Goal: Check status: Check status

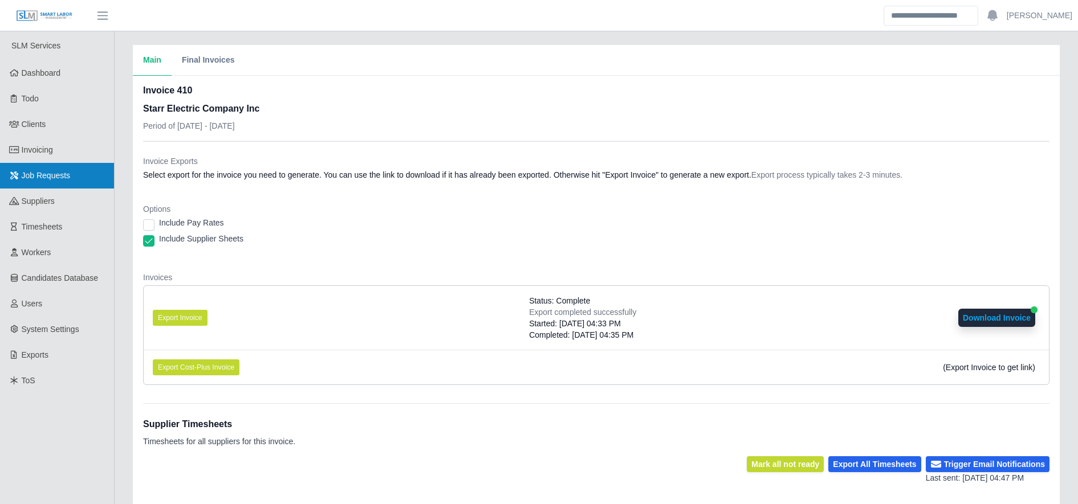
click at [72, 174] on link "Job Requests" at bounding box center [57, 176] width 114 height 26
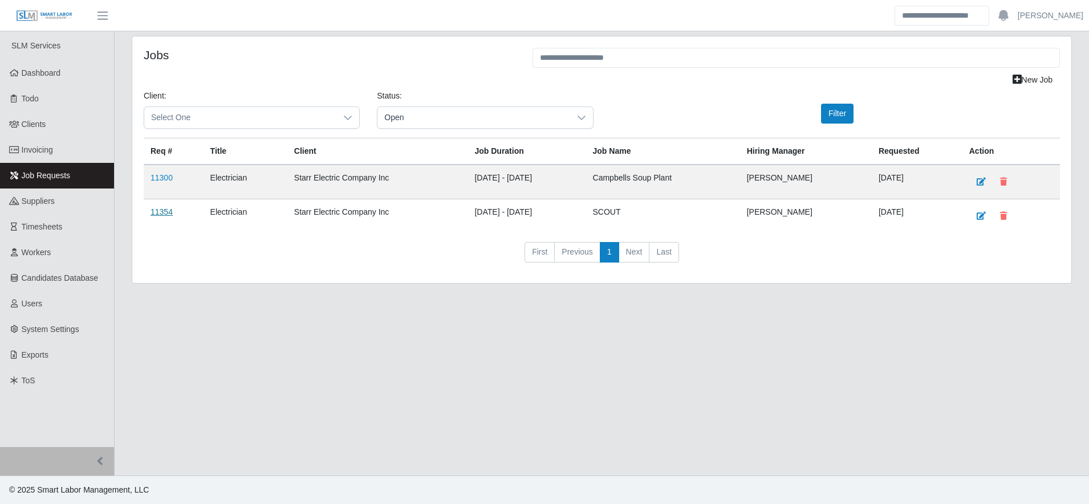
click at [165, 211] on link "11354" at bounding box center [161, 211] width 22 height 9
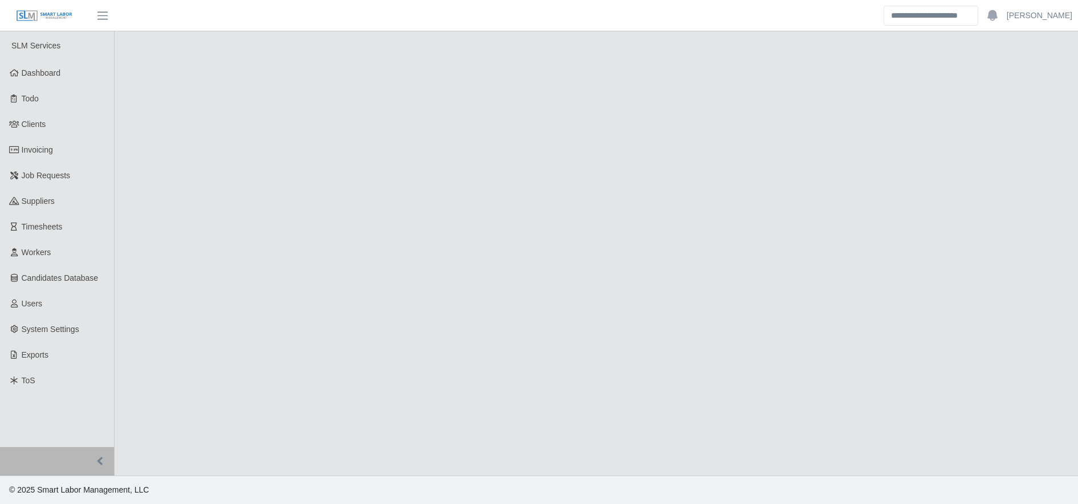
select select "****"
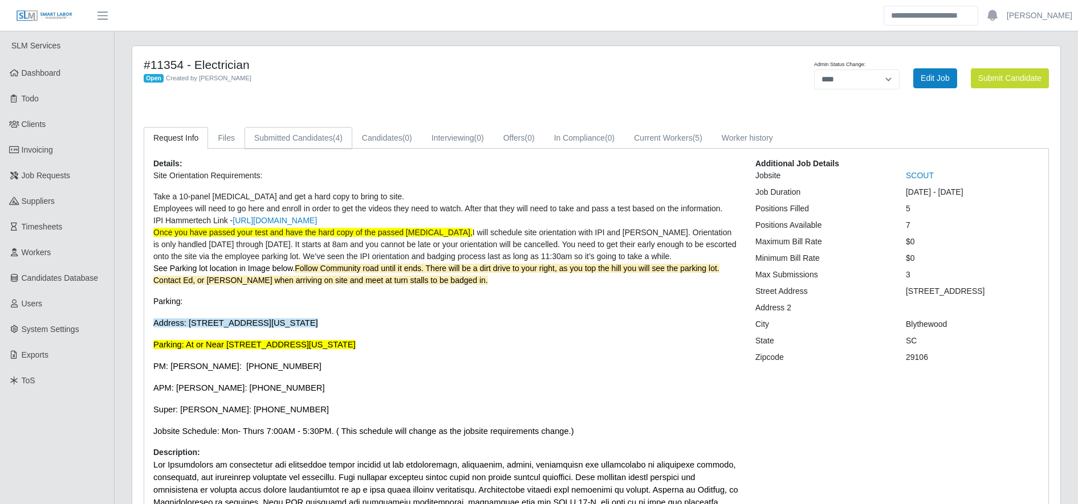
click at [298, 148] on link "Submitted Candidates (4)" at bounding box center [299, 138] width 108 height 22
